Goal: Transaction & Acquisition: Purchase product/service

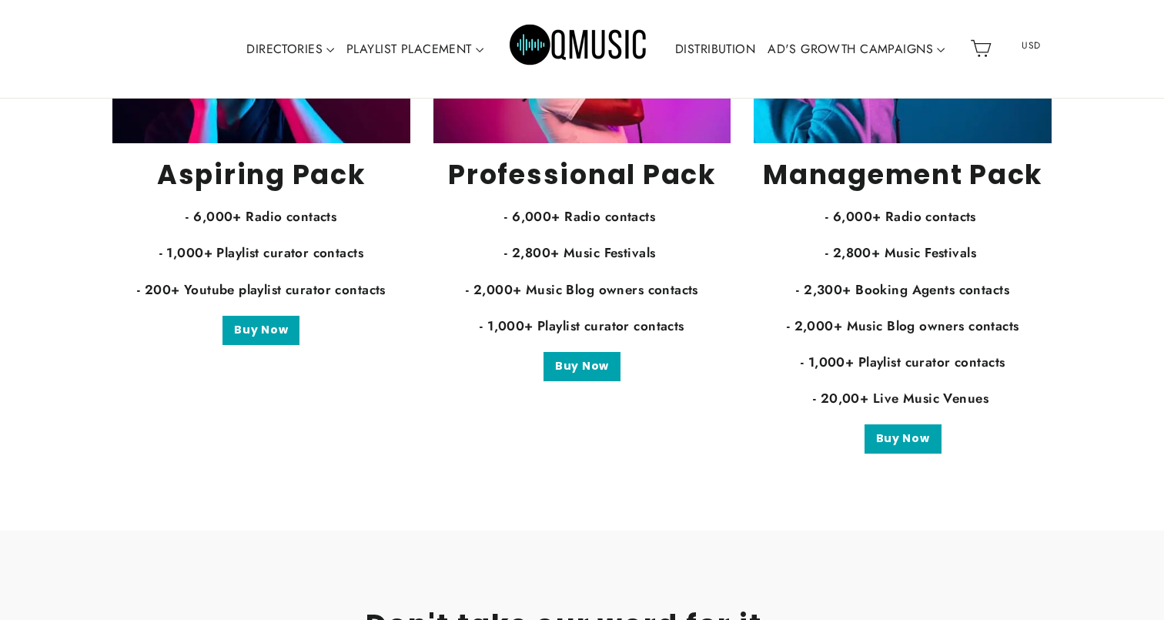
scroll to position [3071, 0]
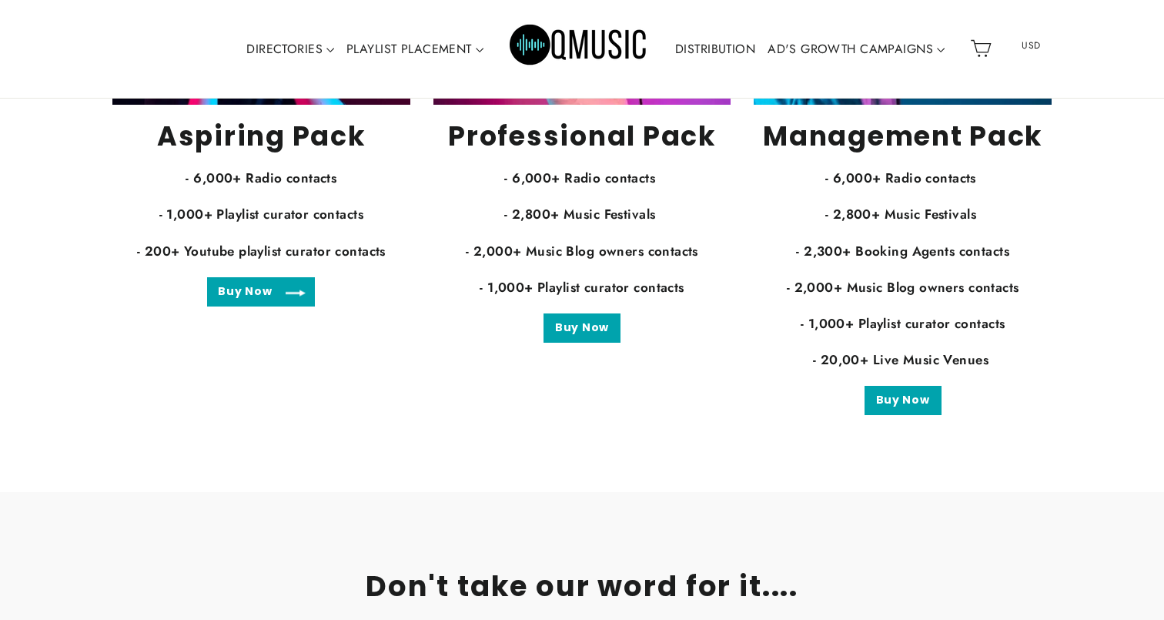
click at [281, 296] on link "Buy Now" at bounding box center [261, 291] width 108 height 29
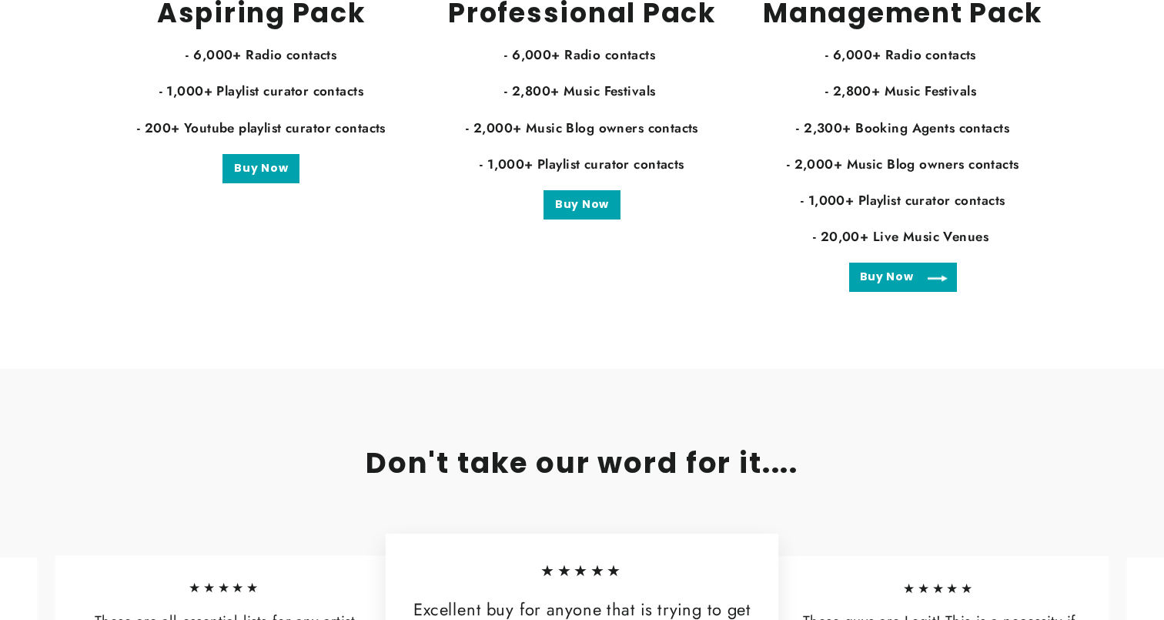
scroll to position [3194, 0]
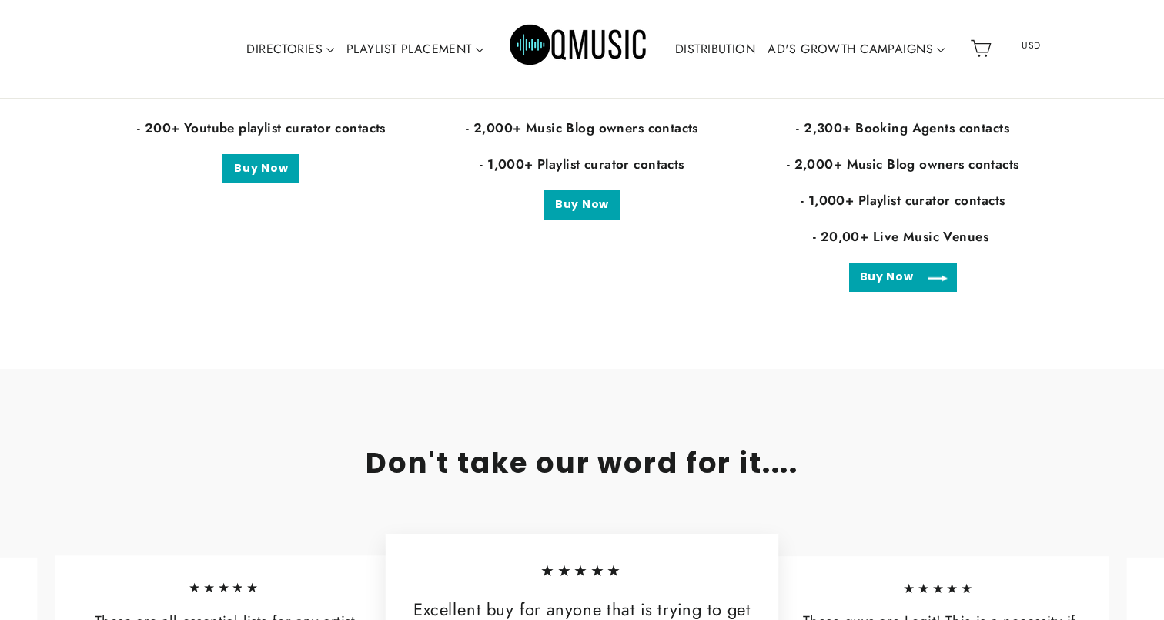
click at [923, 277] on link "Buy Now" at bounding box center [903, 276] width 108 height 29
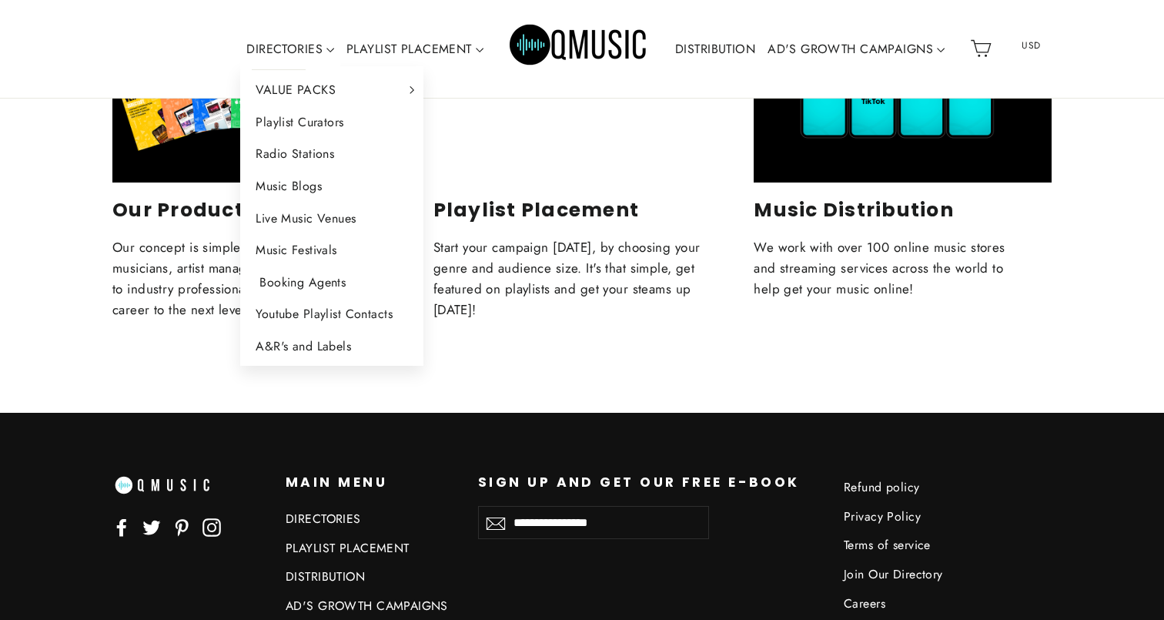
scroll to position [6476, 0]
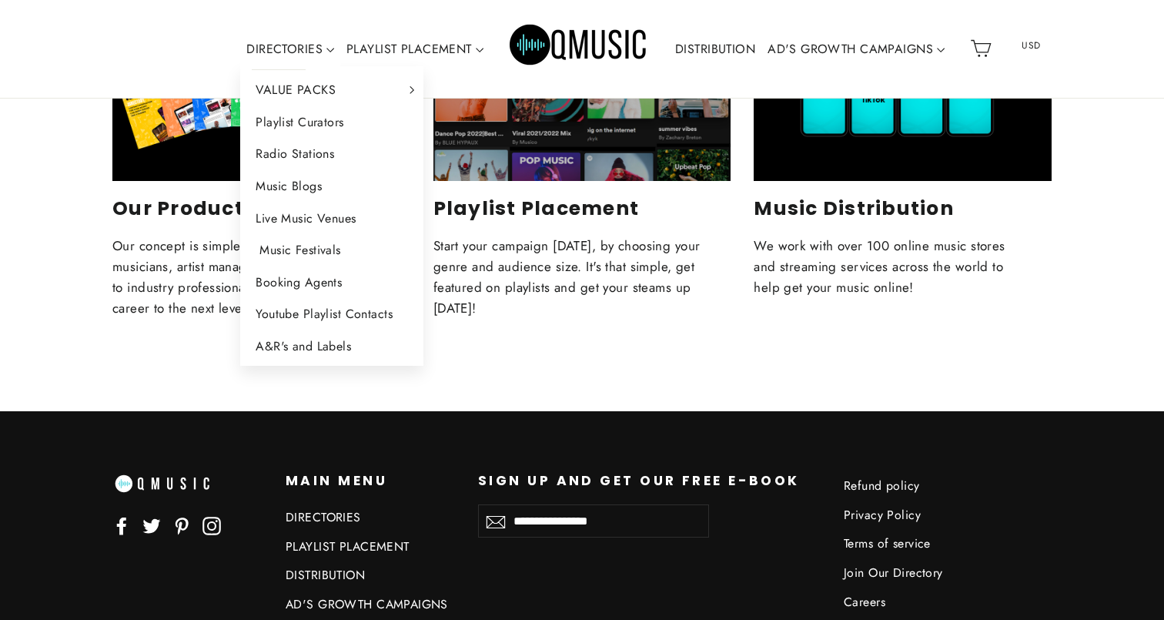
click at [325, 249] on link "Music Festivals" at bounding box center [331, 250] width 183 height 32
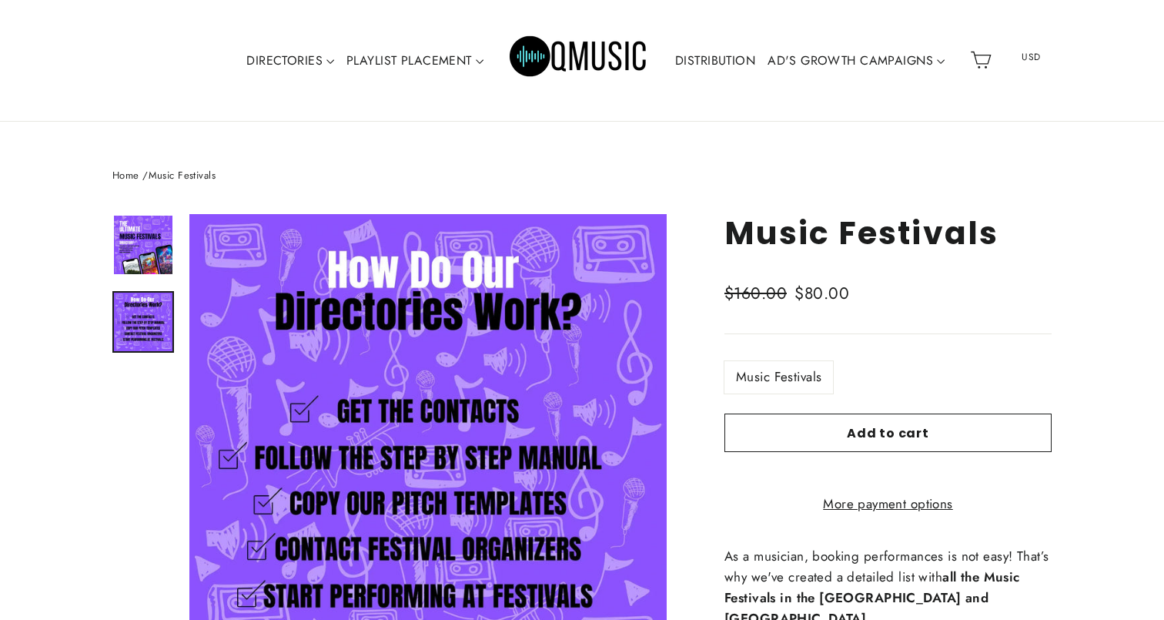
click at [142, 320] on img at bounding box center [143, 321] width 58 height 58
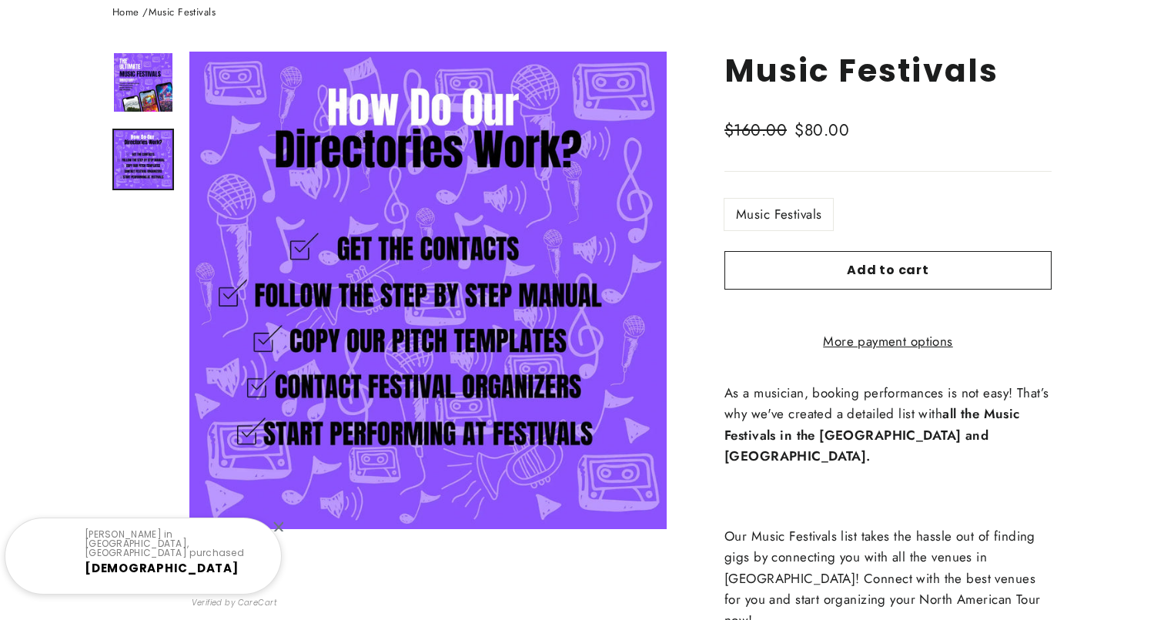
scroll to position [240, 0]
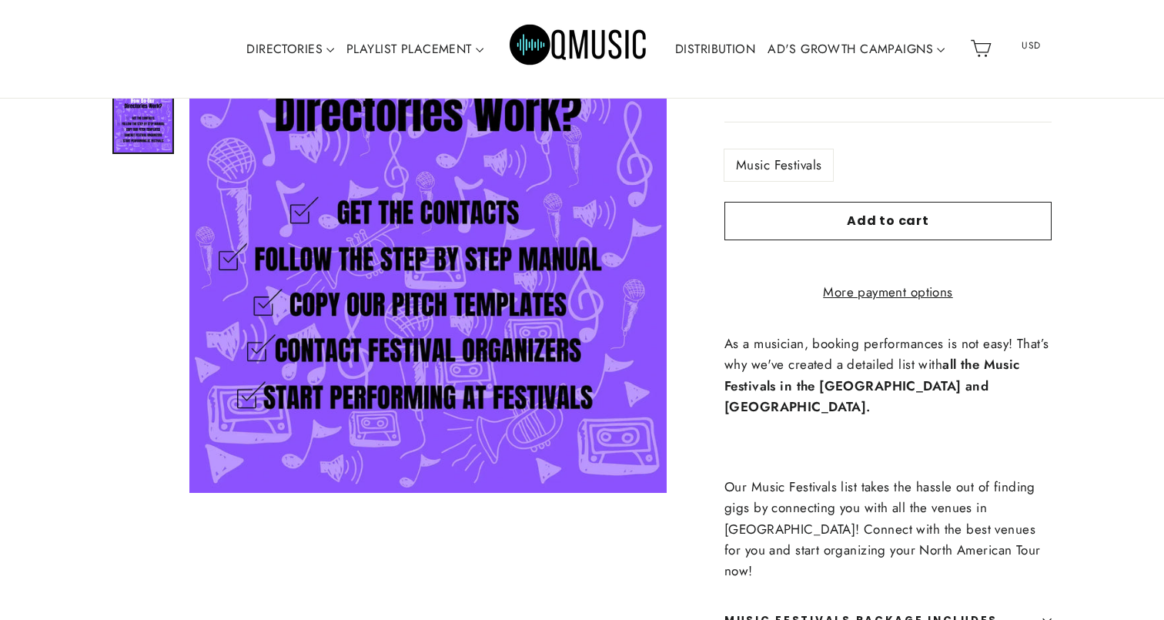
click at [717, 45] on link "DISTRIBUTION" at bounding box center [715, 49] width 92 height 35
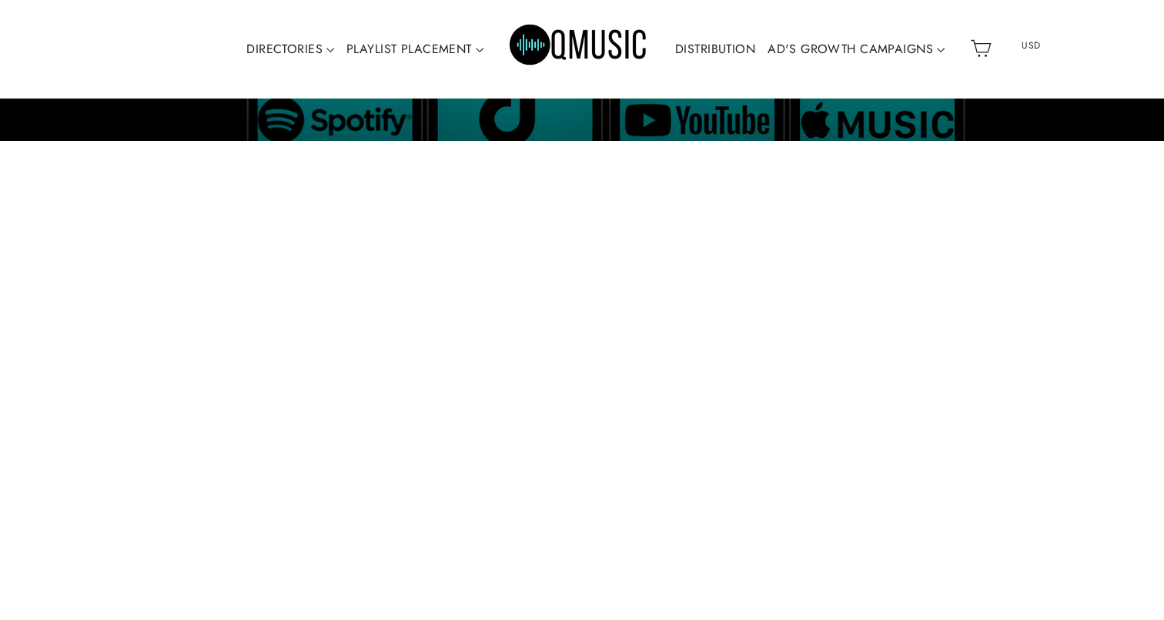
scroll to position [342, 0]
